Goal: Find specific page/section: Find specific page/section

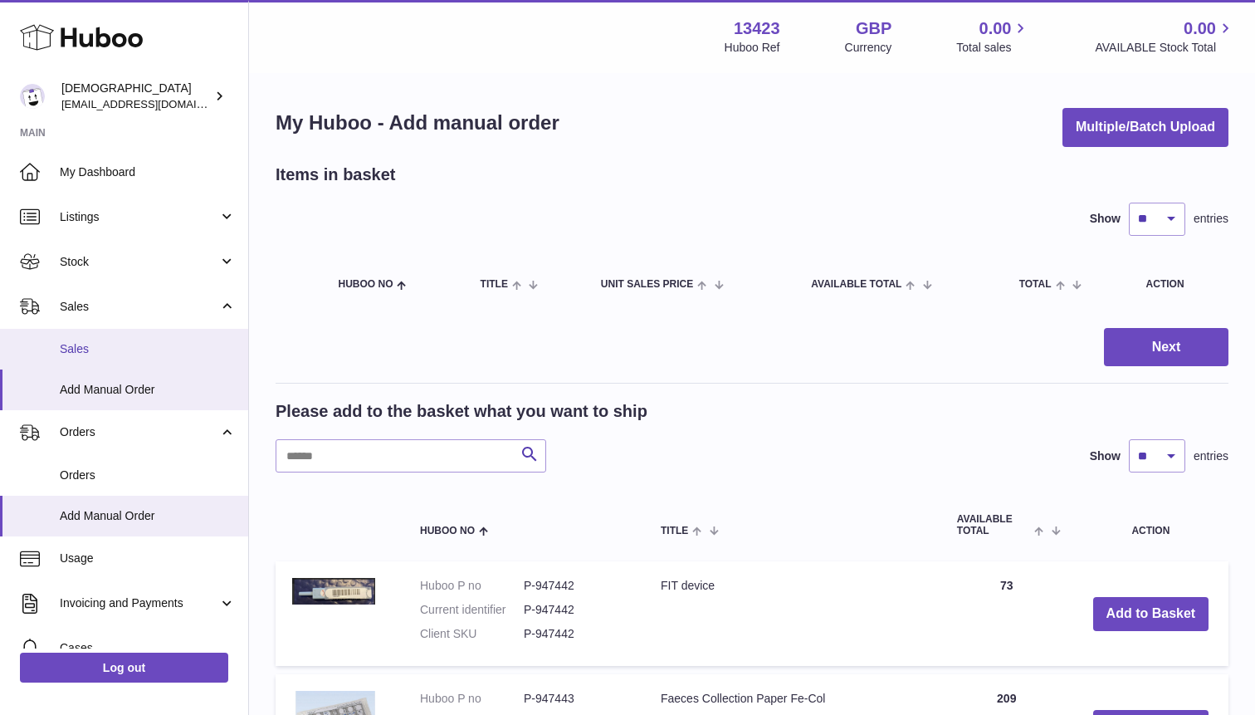
click at [148, 342] on span "Sales" at bounding box center [148, 349] width 176 height 16
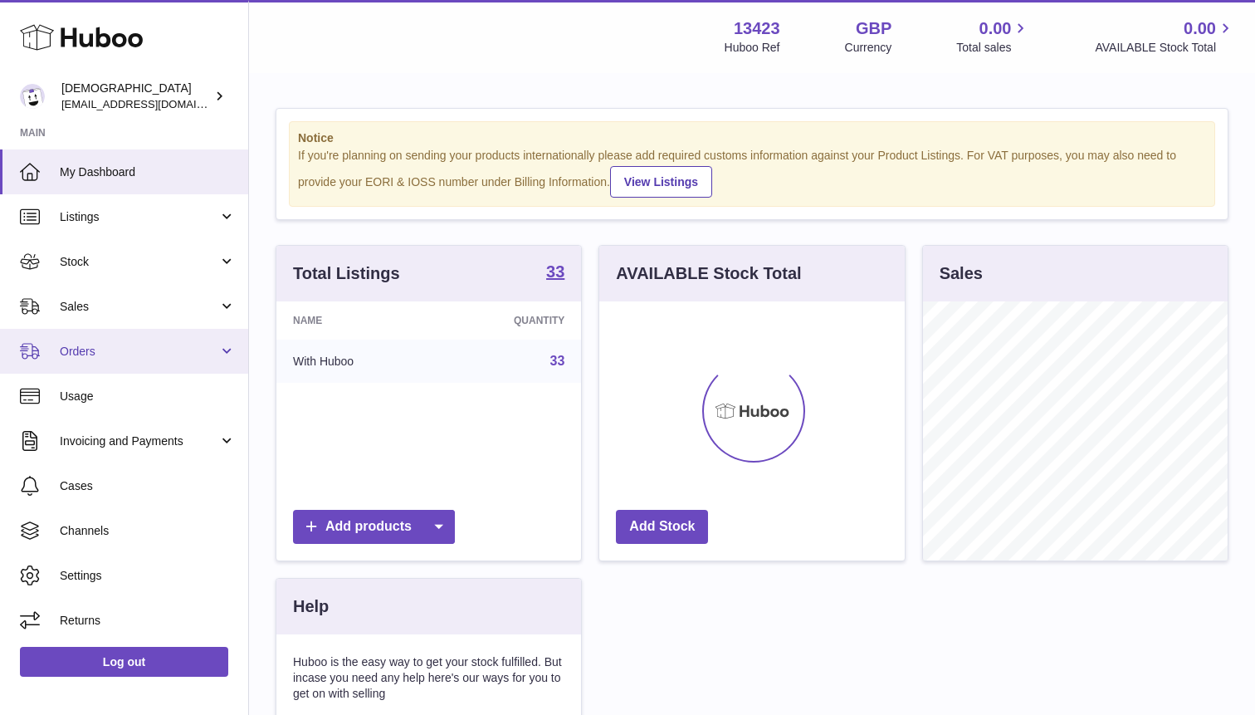
scroll to position [259, 305]
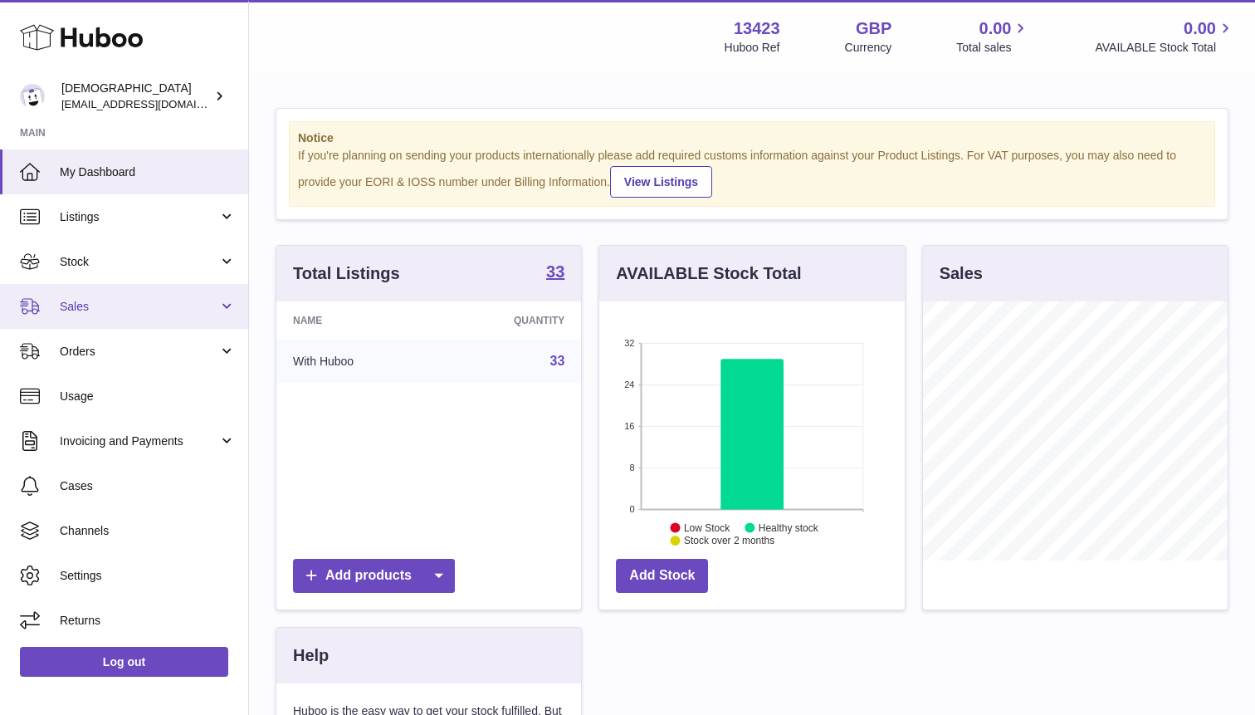
click at [112, 319] on link "Sales" at bounding box center [124, 306] width 248 height 45
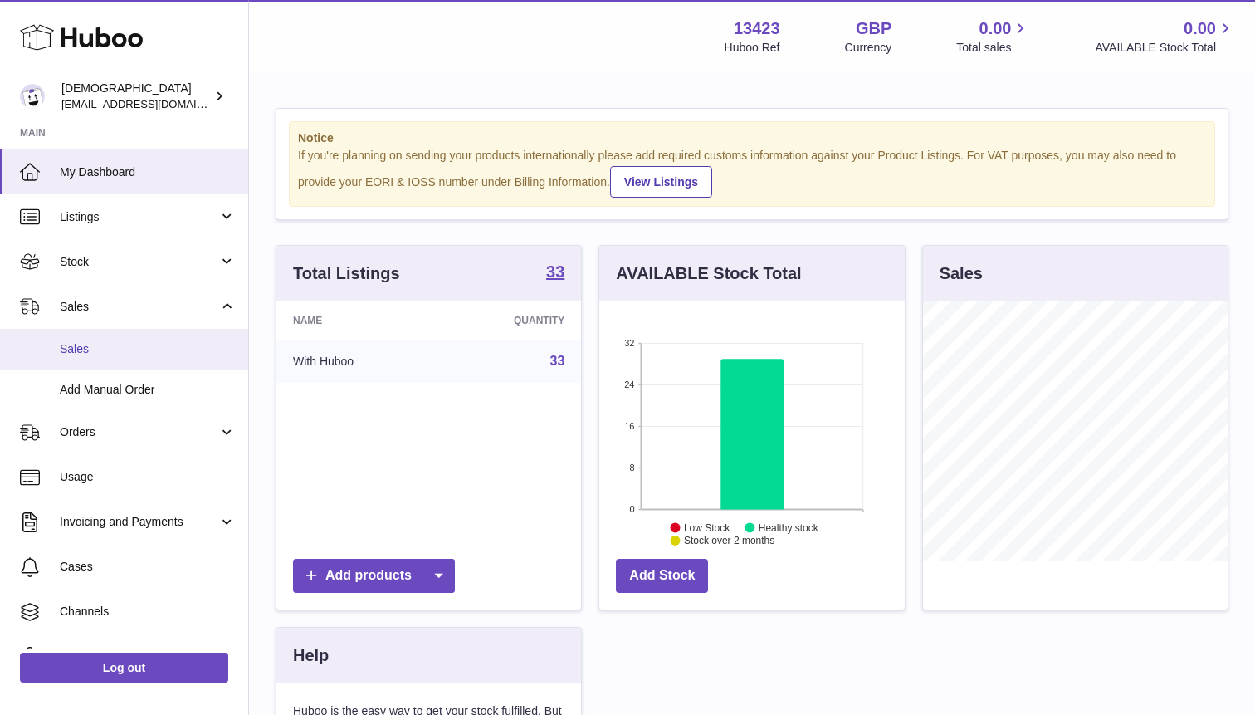
click at [108, 341] on span "Sales" at bounding box center [148, 349] width 176 height 16
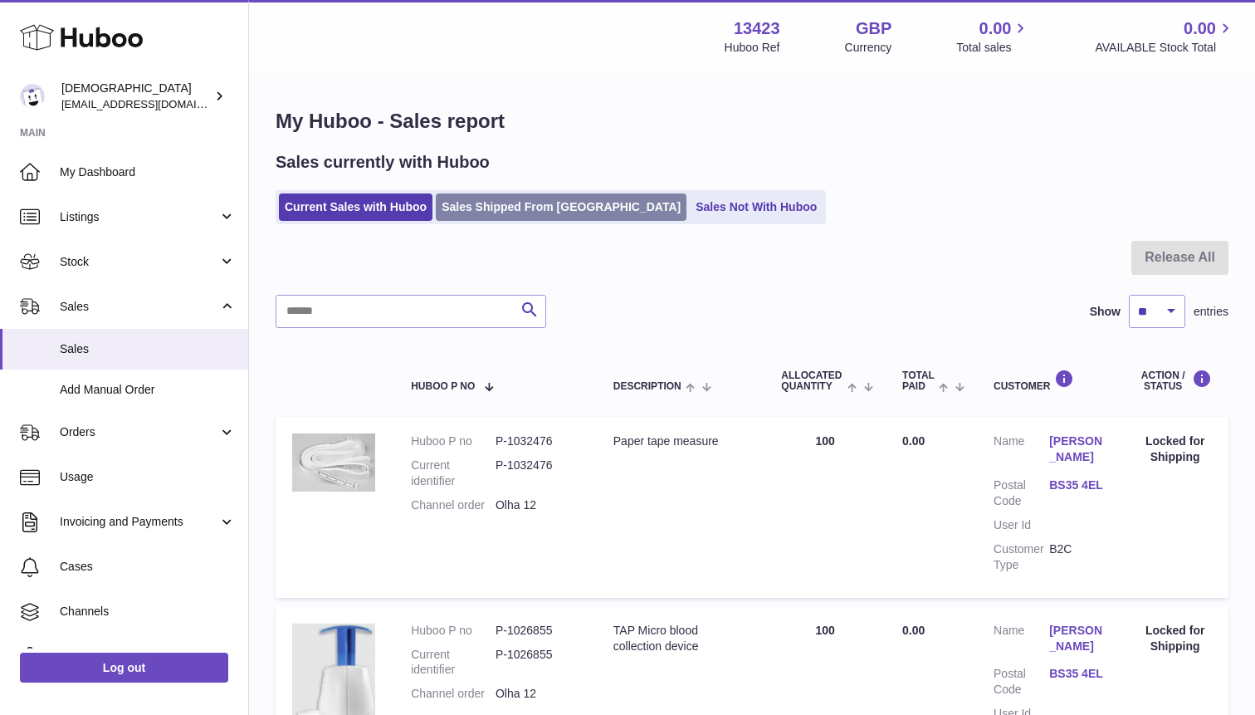
click at [519, 220] on link "Sales Shipped From [GEOGRAPHIC_DATA]" at bounding box center [561, 206] width 251 height 27
